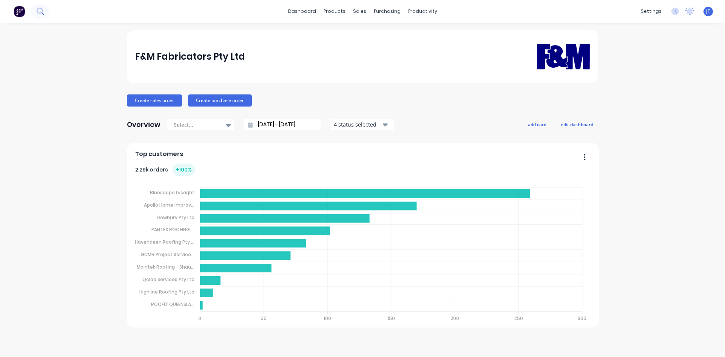
click at [34, 13] on button at bounding box center [40, 11] width 19 height 15
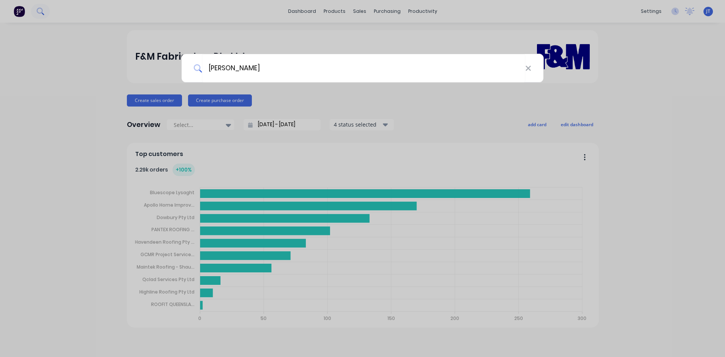
type input "[PERSON_NAME]"
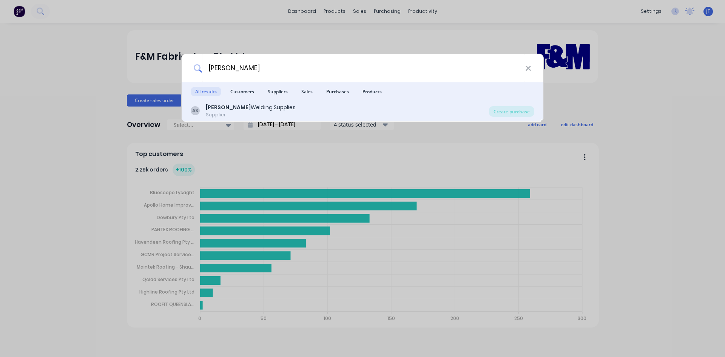
click at [276, 119] on div "AS [PERSON_NAME] Welding Supplies Supplier Create purchase" at bounding box center [363, 110] width 362 height 21
click at [287, 109] on div "AS [PERSON_NAME] Welding Supplies Supplier" at bounding box center [340, 110] width 298 height 15
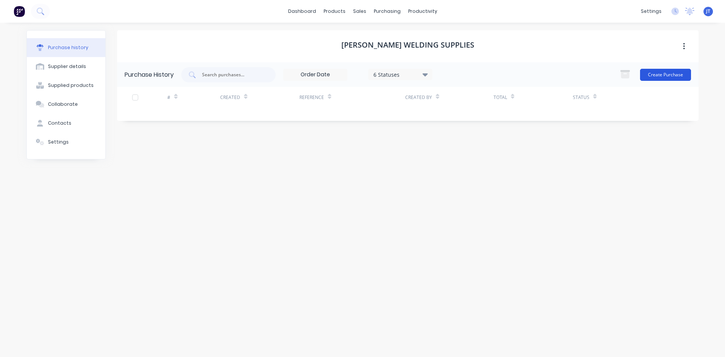
click at [656, 78] on button "Create Purchase" at bounding box center [665, 75] width 51 height 12
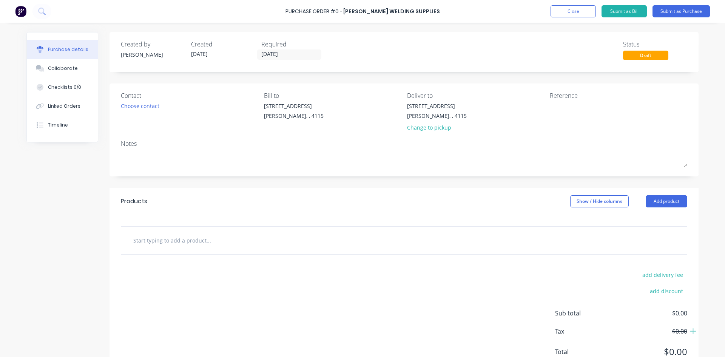
click at [168, 238] on input "text" at bounding box center [208, 240] width 151 height 15
type input "as per [PERSON_NAME]"
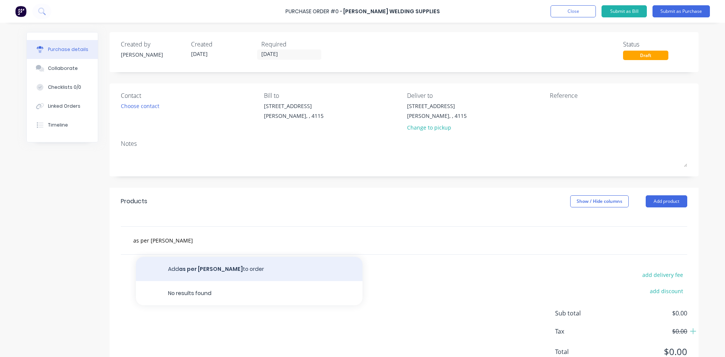
click at [185, 266] on button "Add as per [PERSON_NAME] to order" at bounding box center [249, 269] width 226 height 24
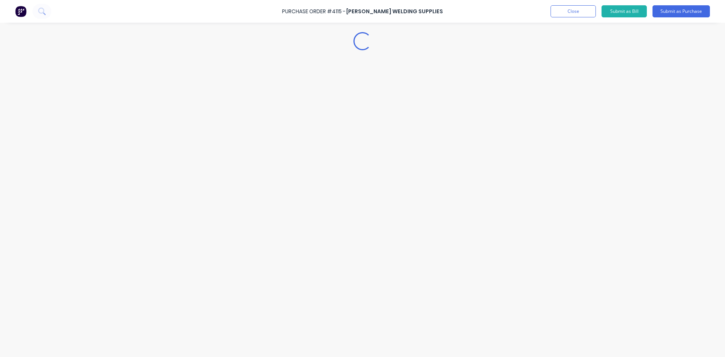
click at [663, 62] on div "Loading..." at bounding box center [362, 167] width 687 height 319
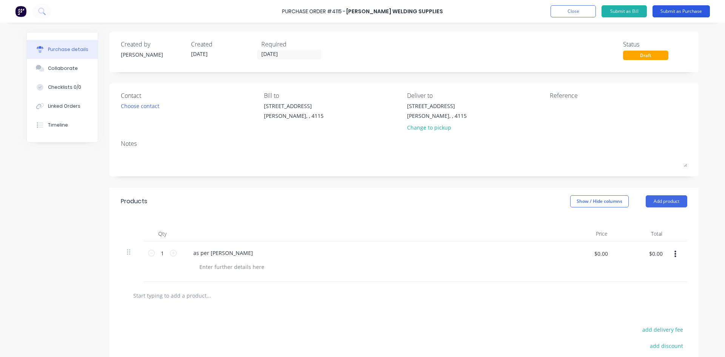
click at [703, 15] on div "Purchase Order #4115 - [PERSON_NAME] Welding Supplies Add product Close Submit …" at bounding box center [362, 11] width 725 height 23
click at [703, 15] on button "Submit as Purchase" at bounding box center [680, 11] width 57 height 12
